Goal: Navigation & Orientation: Find specific page/section

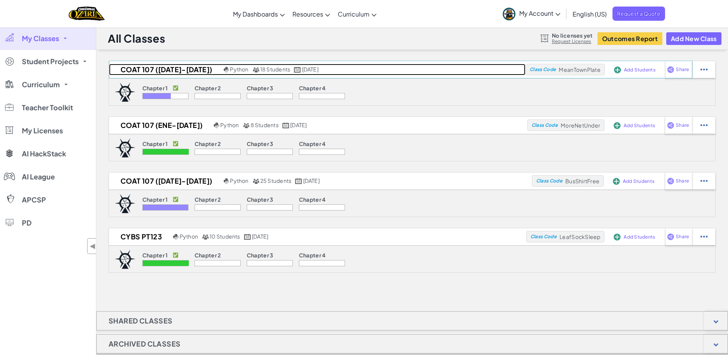
click at [172, 70] on h2 "COAT 107 ([DATE]-[DATE])" at bounding box center [165, 70] width 113 height 12
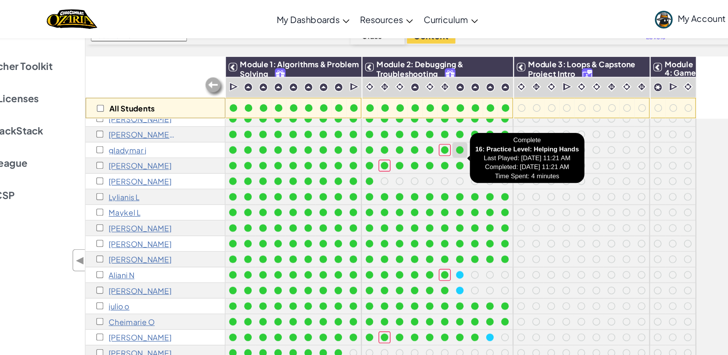
scroll to position [12, 0]
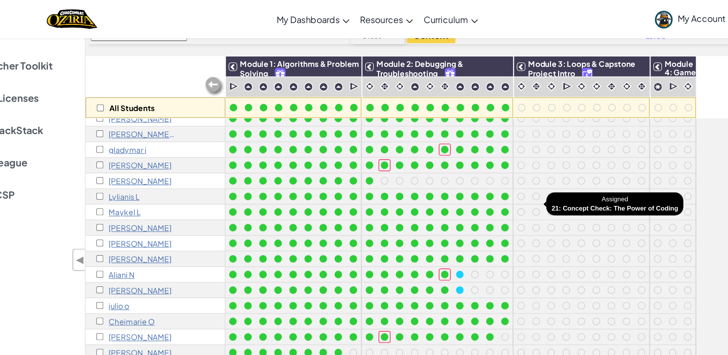
scroll to position [12, 0]
